Goal: Navigation & Orientation: Find specific page/section

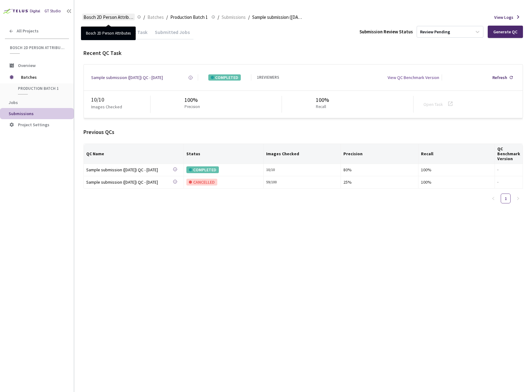
click at [118, 17] on span "Bosch 2D Person Attributes" at bounding box center [108, 17] width 50 height 7
click at [27, 67] on span "Overview" at bounding box center [27, 66] width 18 height 6
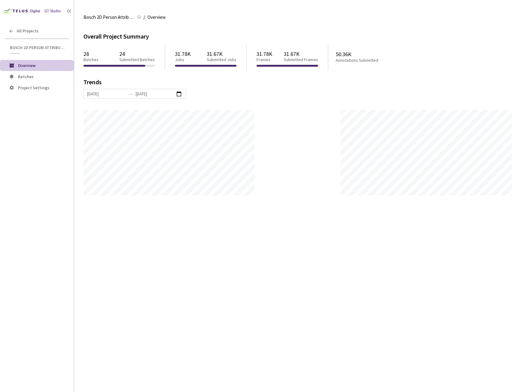
scroll to position [392, 531]
click at [31, 76] on span "Batches" at bounding box center [26, 77] width 16 height 6
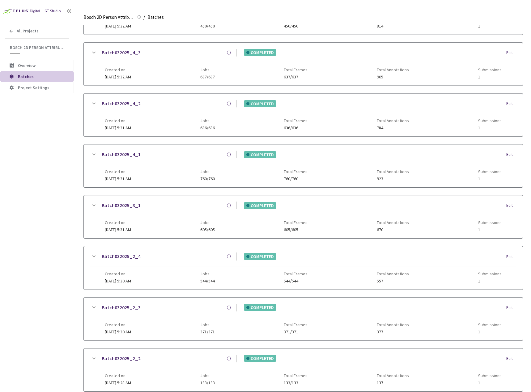
scroll to position [497, 0]
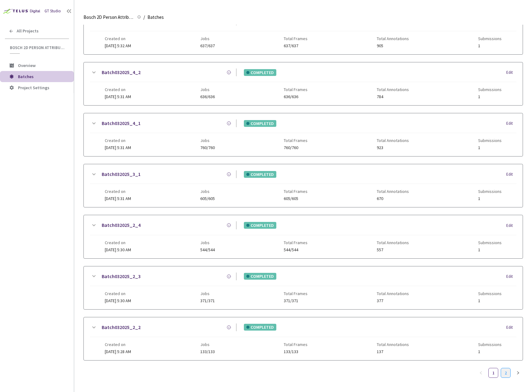
click at [506, 371] on link "2" at bounding box center [505, 372] width 9 height 9
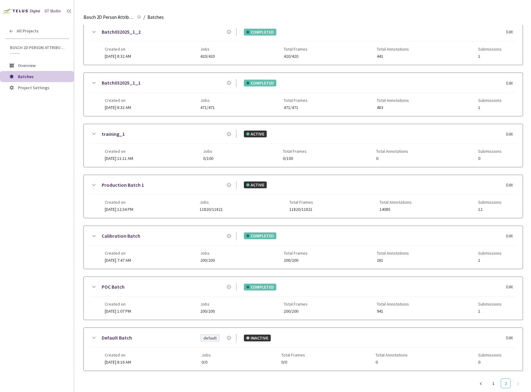
scroll to position [288, 0]
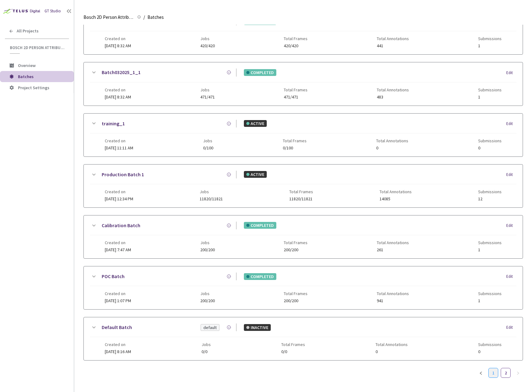
click at [493, 376] on link "1" at bounding box center [492, 372] width 9 height 9
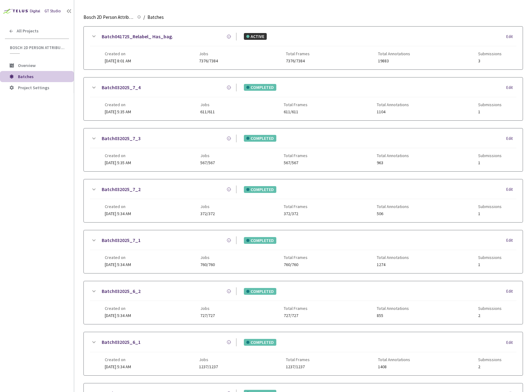
scroll to position [0, 0]
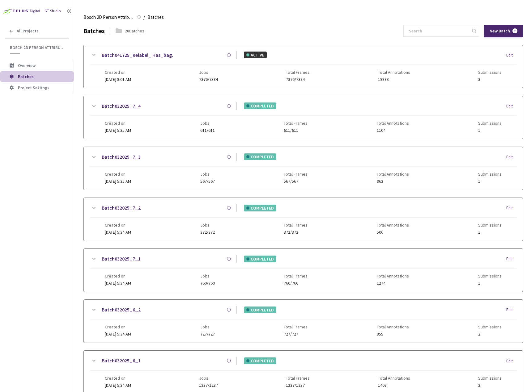
click at [102, 13] on div "Bosch 2D Person Attributes Bosch 2D Person Attributes / Batches Batches" at bounding box center [302, 17] width 439 height 15
click at [24, 28] on span "All Projects" at bounding box center [28, 30] width 22 height 5
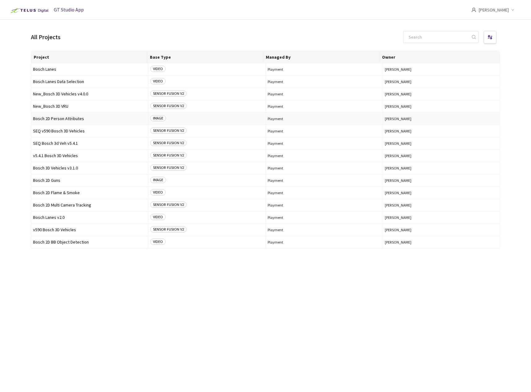
click at [73, 119] on span "Bosch 2D Person Attributes" at bounding box center [89, 118] width 113 height 5
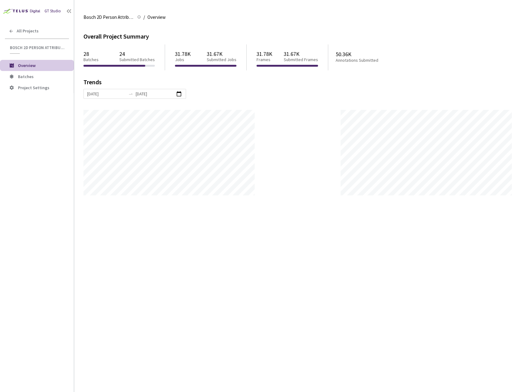
scroll to position [392, 531]
click at [40, 75] on span "Batches" at bounding box center [43, 76] width 51 height 5
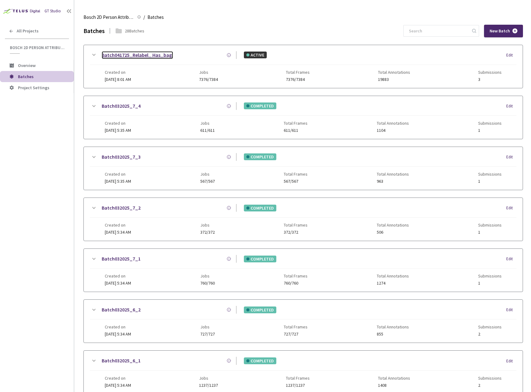
click at [142, 53] on link "Batch041725_Relabel_ Has_bag." at bounding box center [137, 55] width 71 height 8
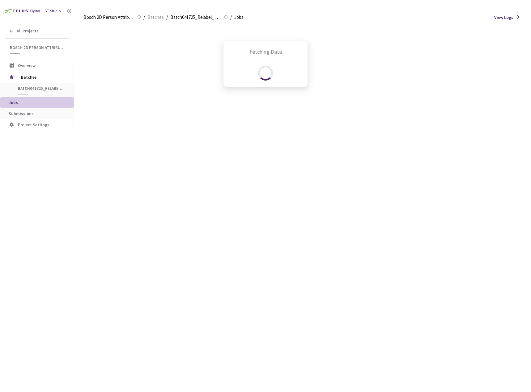
click at [27, 115] on div "Fetching Data" at bounding box center [265, 196] width 531 height 392
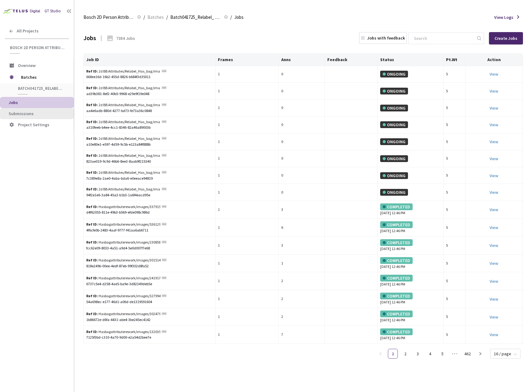
click at [18, 115] on span "Submissions" at bounding box center [21, 114] width 25 height 6
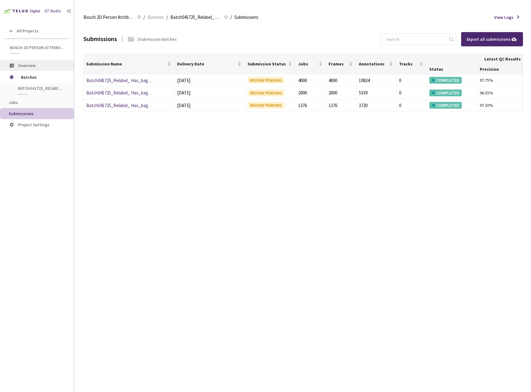
click at [30, 66] on span "Overview" at bounding box center [27, 66] width 18 height 6
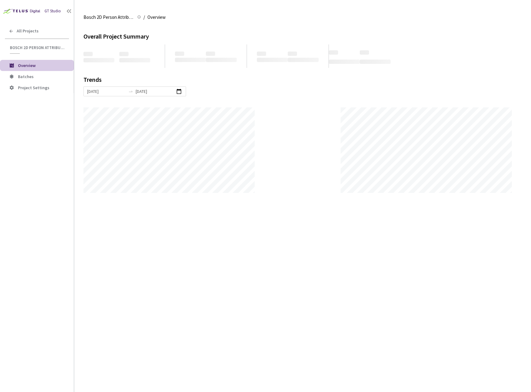
scroll to position [392, 531]
click at [31, 76] on span "Batches" at bounding box center [26, 77] width 16 height 6
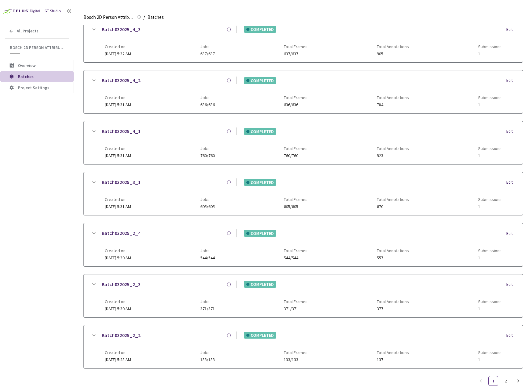
scroll to position [497, 0]
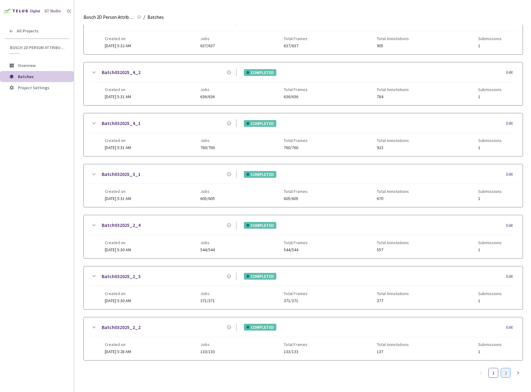
click at [506, 369] on link "2" at bounding box center [505, 372] width 9 height 9
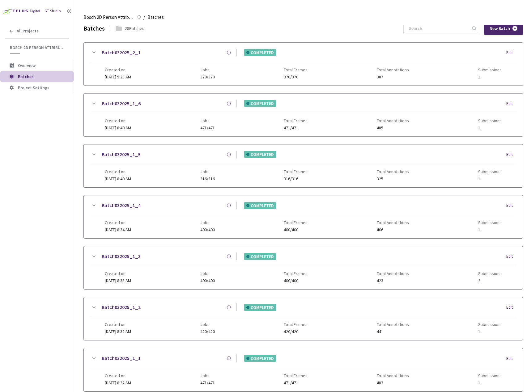
scroll to position [0, 0]
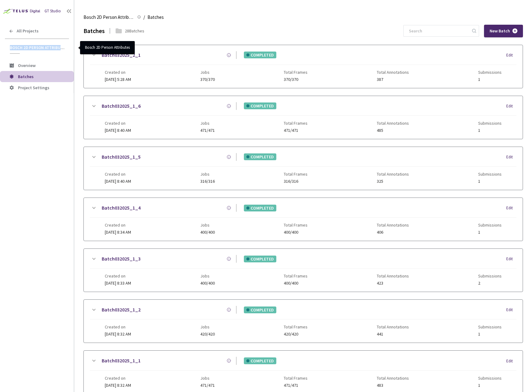
drag, startPoint x: 67, startPoint y: 47, endPoint x: 10, endPoint y: 50, distance: 56.9
click at [10, 50] on div "Bosch 2D Person Attributes" at bounding box center [37, 49] width 74 height 9
copy span "Bosch 2D Person Attributes"
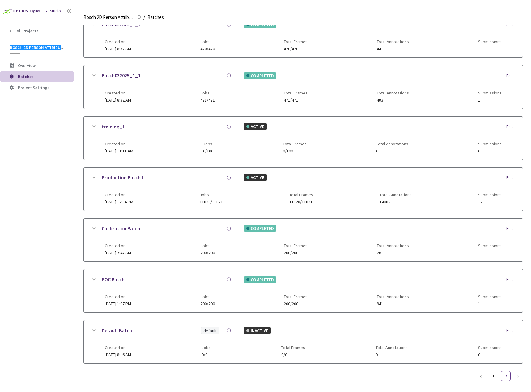
scroll to position [288, 0]
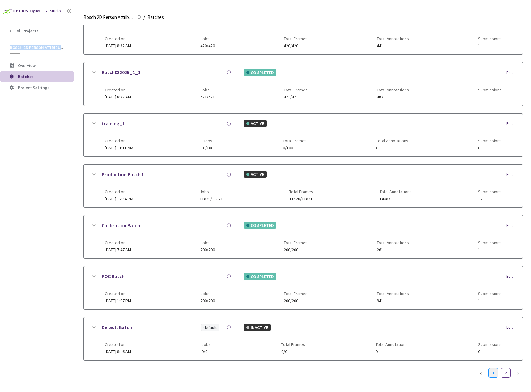
click at [493, 371] on link "1" at bounding box center [492, 372] width 9 height 9
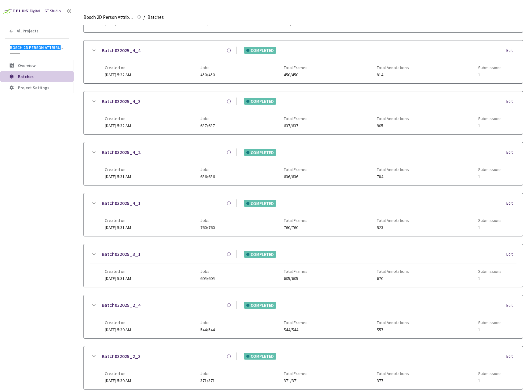
scroll to position [493, 0]
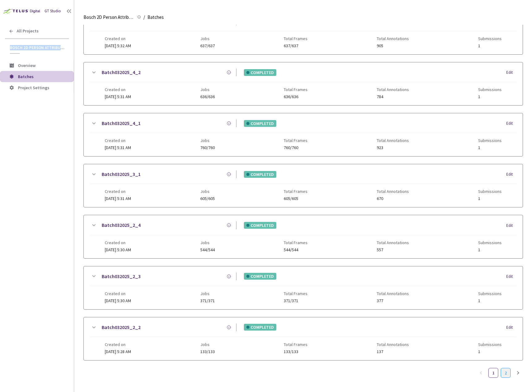
click at [501, 375] on link "2" at bounding box center [505, 372] width 9 height 9
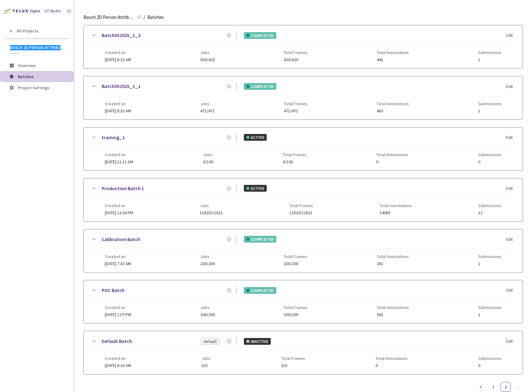
scroll to position [288, 0]
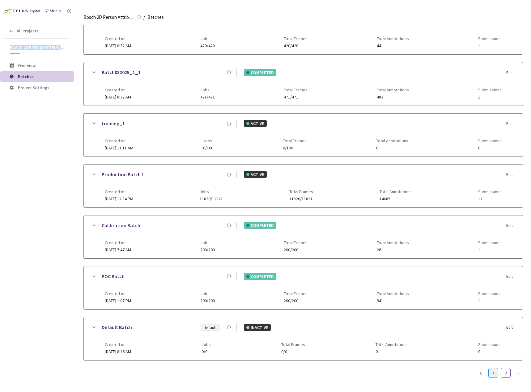
click at [495, 375] on link "1" at bounding box center [492, 372] width 9 height 9
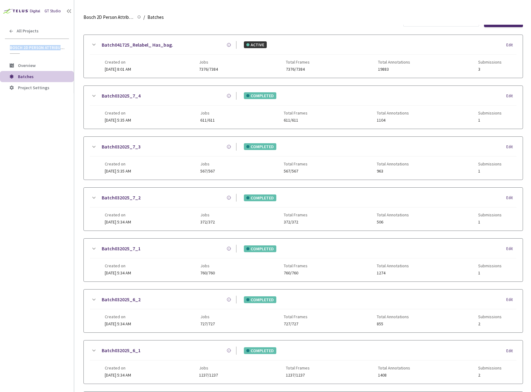
scroll to position [0, 0]
